Goal: Use online tool/utility: Use online tool/utility

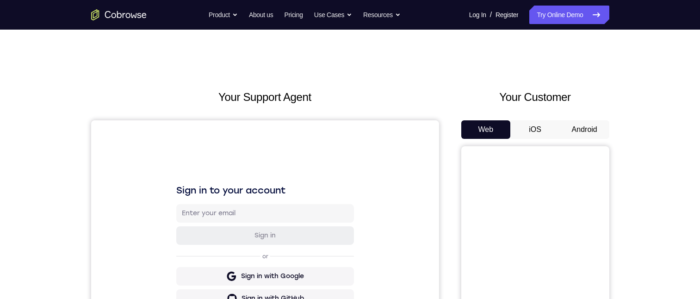
click at [572, 133] on button "Android" at bounding box center [585, 129] width 50 height 19
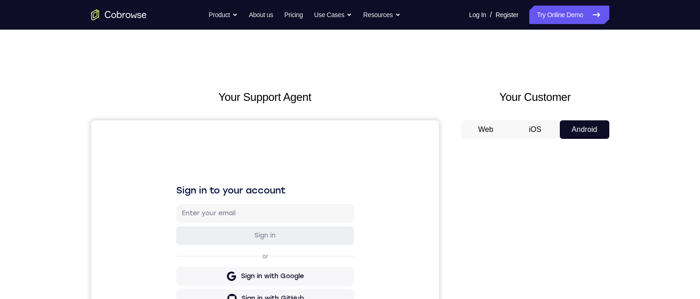
click at [572, 133] on button "Android" at bounding box center [585, 129] width 50 height 19
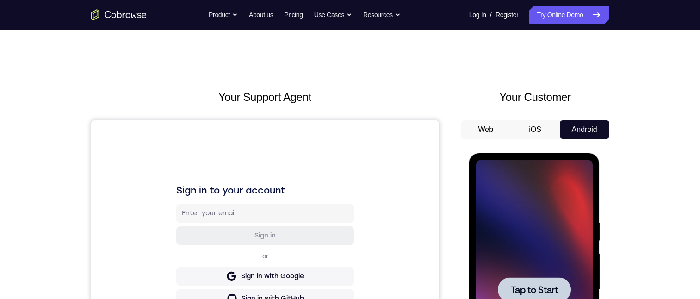
scroll to position [133, 0]
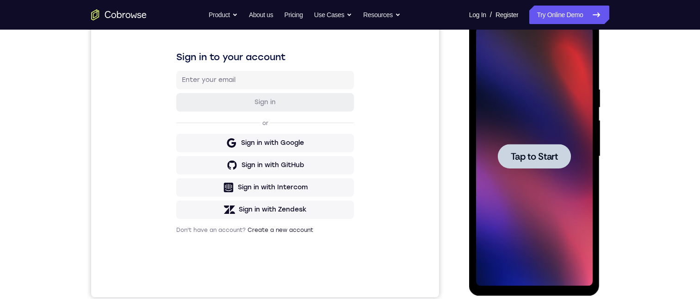
click at [525, 160] on span "Tap to Start" at bounding box center [534, 156] width 47 height 9
click at [530, 156] on span "Tap to Start" at bounding box center [534, 156] width 47 height 9
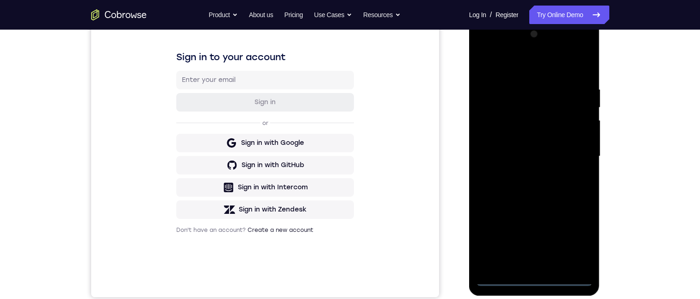
click at [533, 279] on div at bounding box center [534, 156] width 117 height 259
click at [572, 244] on div at bounding box center [534, 156] width 117 height 259
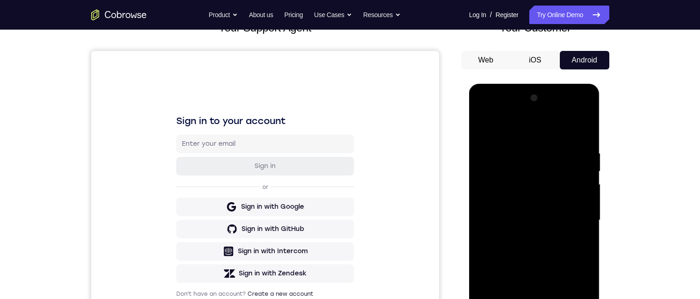
click at [545, 132] on div at bounding box center [534, 220] width 117 height 259
click at [529, 173] on div at bounding box center [534, 220] width 117 height 259
click at [528, 172] on div at bounding box center [534, 220] width 117 height 259
click at [497, 173] on div at bounding box center [534, 220] width 117 height 259
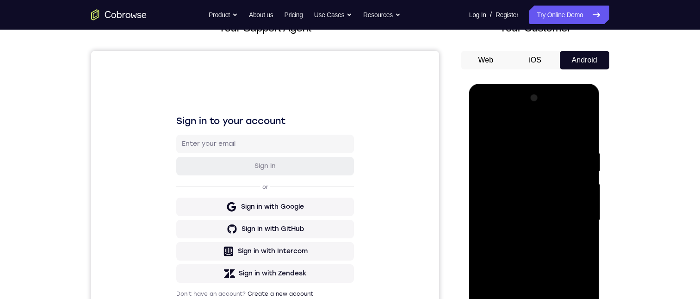
drag, startPoint x: 543, startPoint y: 216, endPoint x: 541, endPoint y: 227, distance: 11.6
click at [544, 219] on div at bounding box center [534, 220] width 117 height 259
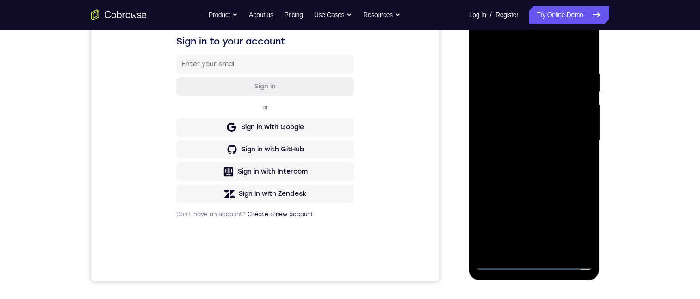
drag, startPoint x: 505, startPoint y: 83, endPoint x: 505, endPoint y: 149, distance: 66.2
click at [505, 161] on div at bounding box center [534, 140] width 117 height 259
click at [508, 89] on div at bounding box center [534, 140] width 117 height 259
click at [514, 111] on div at bounding box center [534, 140] width 117 height 259
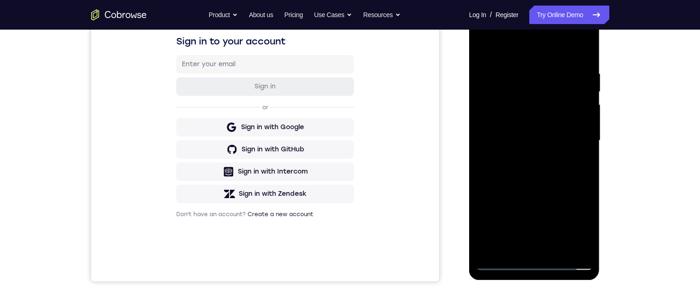
click at [513, 161] on div at bounding box center [534, 140] width 117 height 259
click at [502, 263] on div at bounding box center [534, 140] width 117 height 259
drag, startPoint x: 543, startPoint y: 192, endPoint x: 539, endPoint y: 140, distance: 52.4
click at [539, 140] on div at bounding box center [534, 140] width 117 height 259
click at [521, 213] on div at bounding box center [534, 140] width 117 height 259
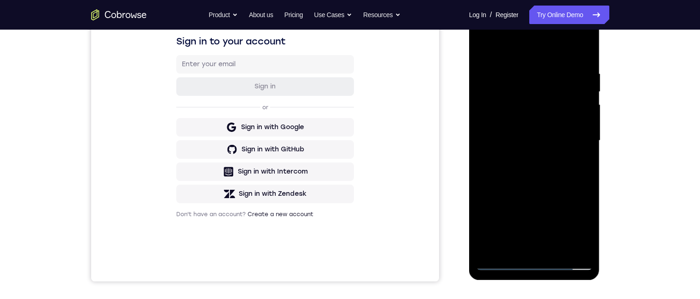
drag, startPoint x: 542, startPoint y: 200, endPoint x: 532, endPoint y: 128, distance: 73.3
click at [530, 123] on div at bounding box center [534, 140] width 117 height 259
click at [551, 189] on div at bounding box center [534, 140] width 117 height 259
click at [502, 263] on div at bounding box center [534, 140] width 117 height 259
drag, startPoint x: 504, startPoint y: 59, endPoint x: 572, endPoint y: 49, distance: 68.8
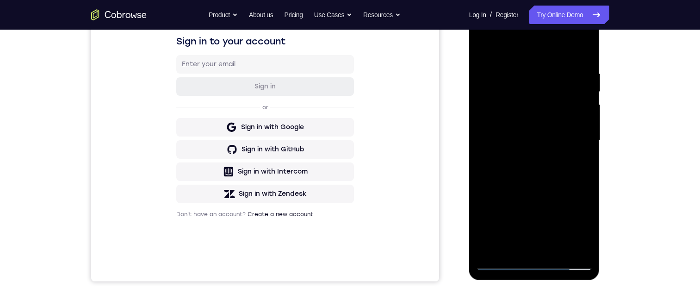
click at [574, 49] on div at bounding box center [534, 140] width 117 height 259
click at [533, 49] on div at bounding box center [534, 140] width 117 height 259
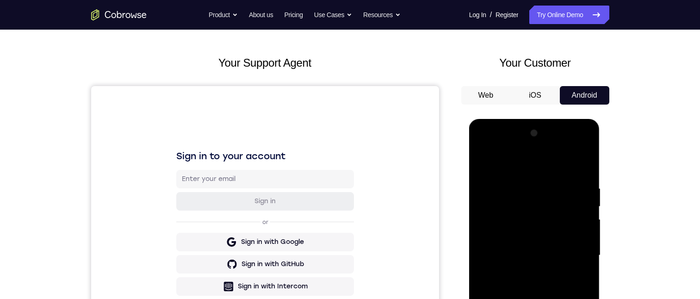
drag, startPoint x: 509, startPoint y: 165, endPoint x: 574, endPoint y: 172, distance: 64.7
click at [580, 171] on div at bounding box center [534, 255] width 117 height 259
click at [527, 146] on div at bounding box center [534, 255] width 117 height 259
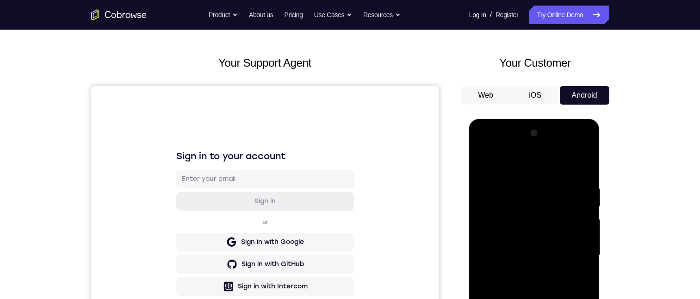
drag, startPoint x: 490, startPoint y: 164, endPoint x: 590, endPoint y: 168, distance: 100.0
click at [600, 173] on div at bounding box center [535, 258] width 132 height 278
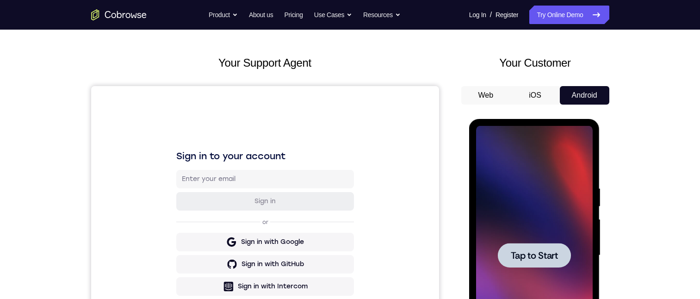
drag, startPoint x: 532, startPoint y: 260, endPoint x: 520, endPoint y: 236, distance: 26.1
click at [532, 260] on span "Tap to Start" at bounding box center [534, 255] width 47 height 9
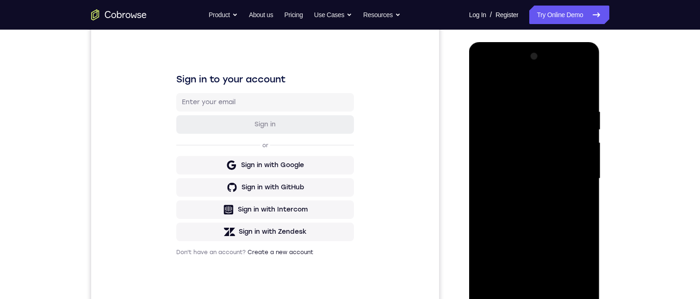
scroll to position [195, 0]
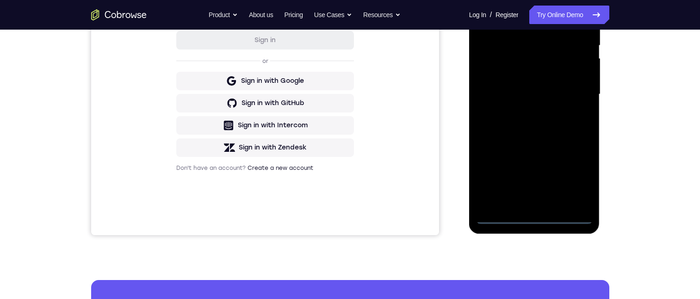
click at [535, 217] on div at bounding box center [534, 94] width 117 height 259
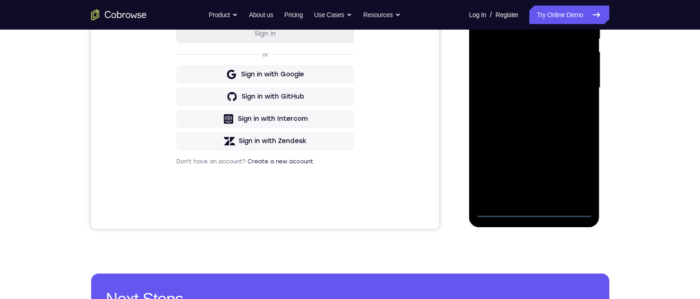
click at [535, 211] on div at bounding box center [534, 87] width 117 height 259
click at [576, 169] on div at bounding box center [534, 87] width 117 height 259
click at [518, 0] on div at bounding box center [534, 87] width 117 height 259
click at [513, 36] on div at bounding box center [534, 87] width 117 height 259
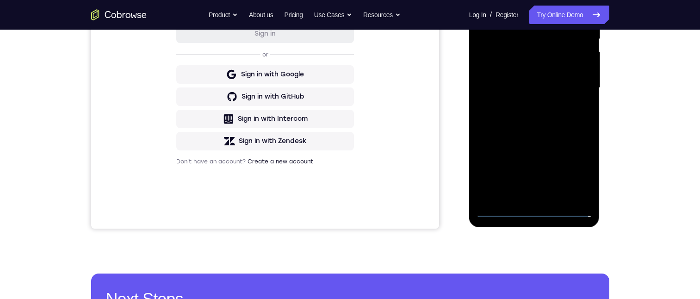
click at [513, 36] on div at bounding box center [534, 87] width 117 height 259
click at [503, 35] on div at bounding box center [534, 87] width 117 height 259
click at [501, 59] on div at bounding box center [534, 87] width 117 height 259
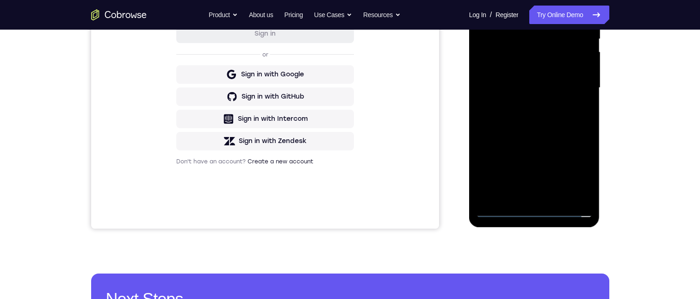
click at [505, 88] on div at bounding box center [534, 87] width 117 height 259
drag, startPoint x: 500, startPoint y: 1, endPoint x: 594, endPoint y: 6, distance: 93.6
click at [601, 0] on html "Online web based iOS Simulators and Android Emulators. Run iPhone, iPad, Mobile…" at bounding box center [535, 90] width 132 height 278
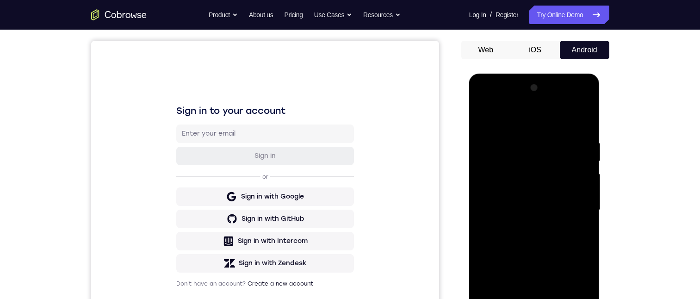
scroll to position [211, 0]
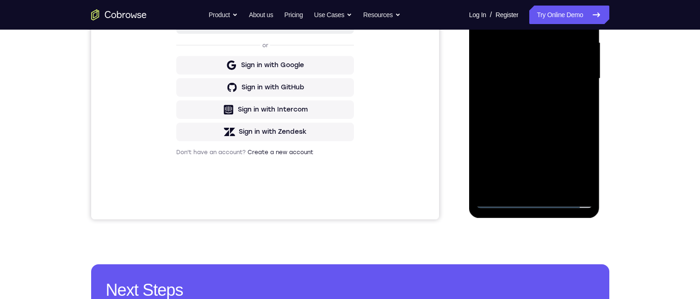
drag, startPoint x: 501, startPoint y: 201, endPoint x: 972, endPoint y: 162, distance: 472.5
click at [501, 201] on div at bounding box center [534, 78] width 117 height 259
drag, startPoint x: 524, startPoint y: 126, endPoint x: 526, endPoint y: 58, distance: 67.6
click at [526, 58] on div at bounding box center [534, 78] width 117 height 259
click at [521, 87] on div at bounding box center [534, 78] width 117 height 259
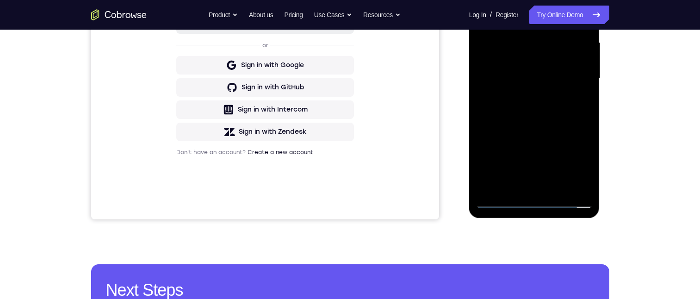
click at [512, 157] on div at bounding box center [534, 78] width 117 height 259
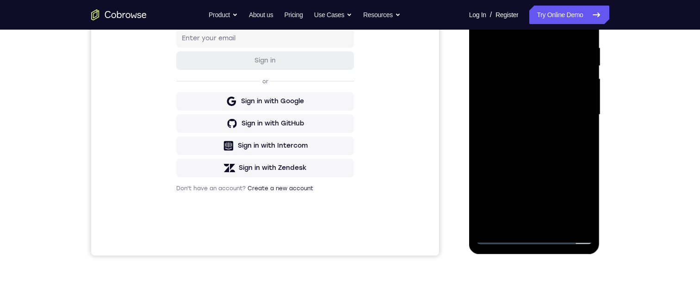
drag, startPoint x: 518, startPoint y: 122, endPoint x: 936, endPoint y: 167, distance: 420.1
click at [518, 122] on div at bounding box center [534, 114] width 117 height 259
click at [557, 183] on div at bounding box center [534, 114] width 117 height 259
click at [514, 95] on div at bounding box center [534, 114] width 117 height 259
click at [502, 235] on div at bounding box center [534, 114] width 117 height 259
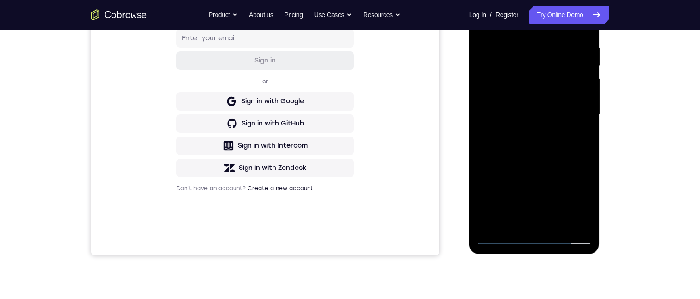
drag, startPoint x: 501, startPoint y: 32, endPoint x: 593, endPoint y: 25, distance: 92.8
click at [595, 24] on div at bounding box center [534, 116] width 131 height 276
click at [524, 42] on div at bounding box center [534, 114] width 117 height 259
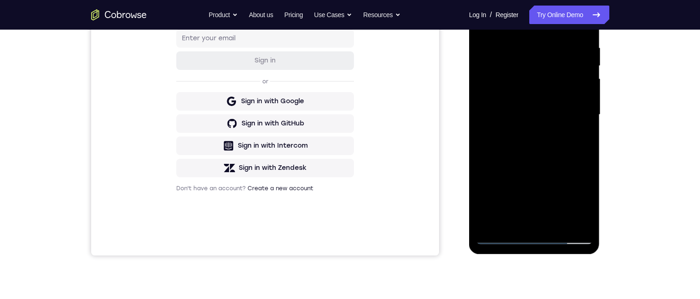
click at [528, 44] on div at bounding box center [534, 114] width 117 height 259
click at [524, 5] on div at bounding box center [534, 114] width 117 height 259
click at [582, 9] on div at bounding box center [534, 114] width 117 height 259
click at [582, 182] on div at bounding box center [534, 114] width 117 height 259
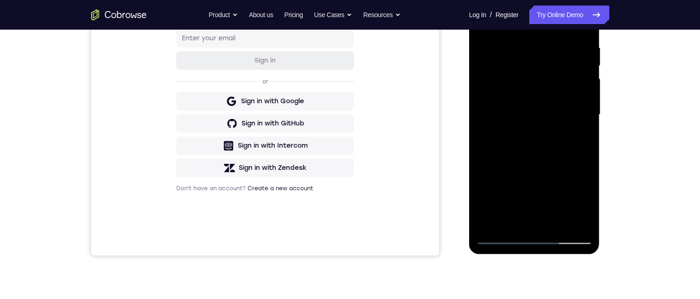
drag, startPoint x: 1091, startPoint y: 69, endPoint x: 597, endPoint y: 39, distance: 495.0
click at [601, 28] on html "Online web based iOS Simulators and Android Emulators. Run iPhone, iPad, Mobile…" at bounding box center [535, 117] width 132 height 278
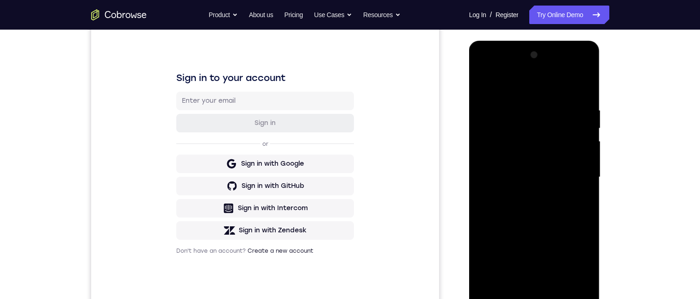
drag, startPoint x: 501, startPoint y: 87, endPoint x: 591, endPoint y: 117, distance: 94.2
click at [601, 83] on html "Online web based iOS Simulators and Android Emulators. Run iPhone, iPad, Mobile…" at bounding box center [535, 180] width 132 height 278
click at [522, 137] on div at bounding box center [534, 177] width 117 height 259
click at [514, 69] on div at bounding box center [534, 177] width 117 height 259
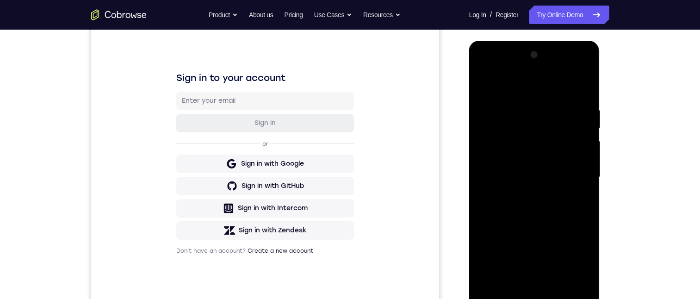
click at [483, 104] on div at bounding box center [534, 177] width 117 height 259
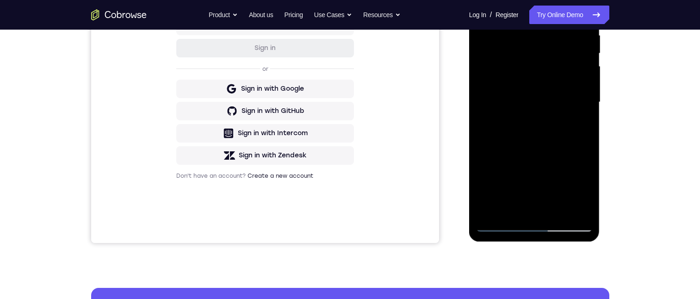
click at [524, 112] on div at bounding box center [534, 102] width 117 height 259
click at [547, 64] on div at bounding box center [534, 102] width 117 height 259
click at [522, 65] on div at bounding box center [534, 102] width 117 height 259
click at [526, 64] on div at bounding box center [534, 102] width 117 height 259
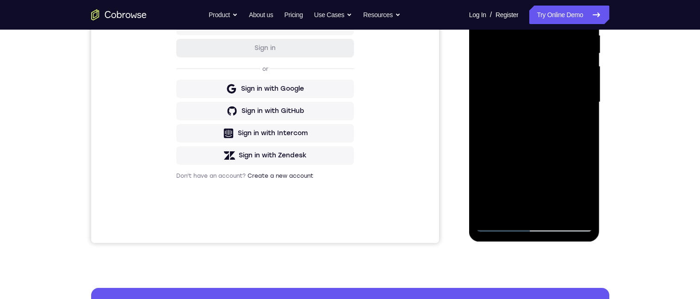
click at [526, 64] on div at bounding box center [534, 102] width 117 height 259
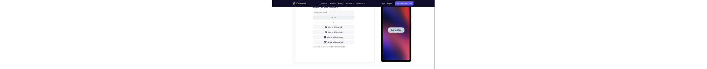
scroll to position [0, 0]
